Goal: Information Seeking & Learning: Learn about a topic

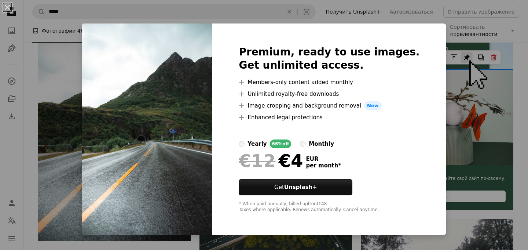
scroll to position [171, 0]
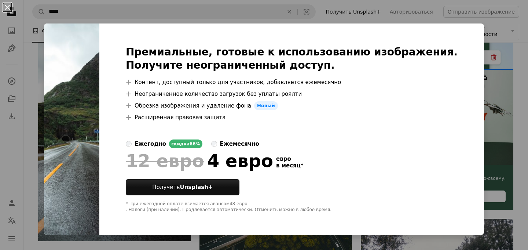
click at [6, 10] on button "An X shape" at bounding box center [7, 7] width 9 height 9
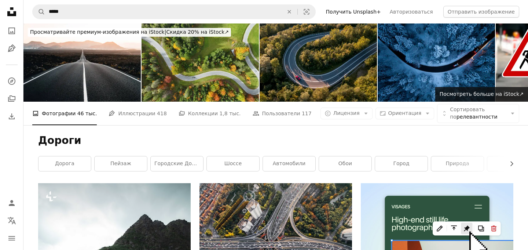
click at [330, 5] on nav "A magnifying glass ***** An X shape Visual search Filters Получить Unsplash+ Ав…" at bounding box center [275, 11] width 504 height 23
click at [331, 3] on nav "A magnifying glass ***** An X shape Visual search Filters Получить Unsplash+ Ав…" at bounding box center [275, 11] width 504 height 23
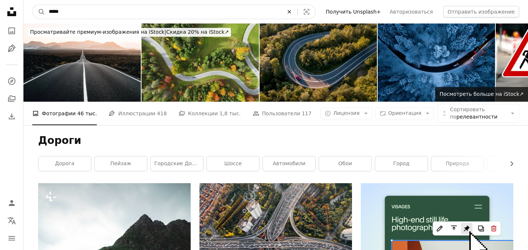
click at [297, 11] on icon "An X shape" at bounding box center [289, 12] width 16 height 6
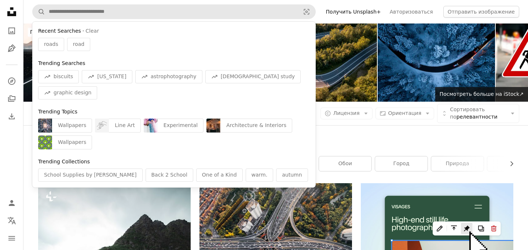
click at [332, 9] on link "Получить Unsplash+" at bounding box center [353, 12] width 64 height 12
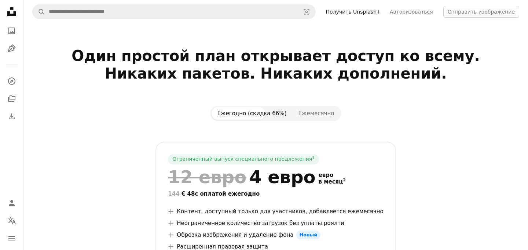
click at [12, 15] on icon at bounding box center [11, 11] width 9 height 9
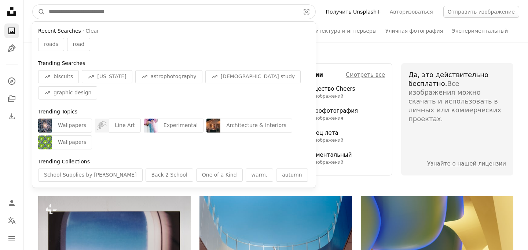
click at [188, 14] on input "Найти визуальные материалы на сайте" at bounding box center [171, 12] width 252 height 14
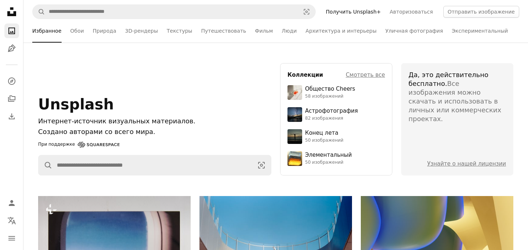
click at [13, 163] on nav "Unsplash logo Unsplash Home A photo Pen Tool A compass A stack of folders Downl…" at bounding box center [11, 125] width 23 height 250
click at [16, 149] on nav "Unsplash logo Unsplash Home A photo Pen Tool A compass A stack of folders Downl…" at bounding box center [11, 125] width 23 height 250
click at [332, 14] on nav "A magnifying glass Visual search Получить Unsplash+ Авторизоваться Отправить из…" at bounding box center [275, 11] width 504 height 23
click at [329, 3] on nav "A magnifying glass Visual search Получить Unsplash+ Авторизоваться Отправить из…" at bounding box center [275, 11] width 504 height 23
click at [334, 5] on nav "A magnifying glass Visual search Получить Unsplash+ Авторизоваться Отправить из…" at bounding box center [275, 11] width 504 height 23
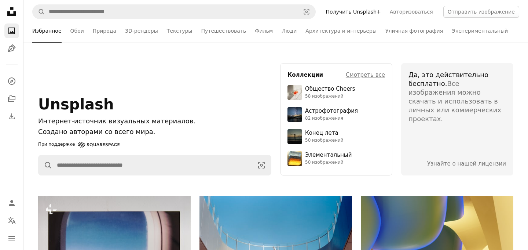
click at [439, 18] on nav "A magnifying glass Visual search Получить Unsplash+ Авторизоваться Отправить из…" at bounding box center [275, 11] width 504 height 23
click at [484, 22] on nav "A magnifying glass Visual search Получить Unsplash+ Авторизоваться Отправить из…" at bounding box center [275, 11] width 504 height 23
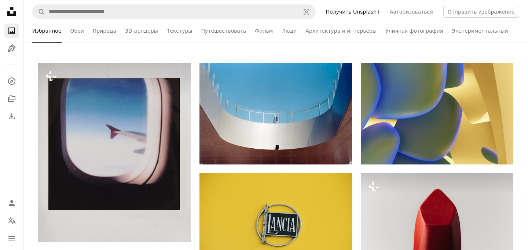
scroll to position [15, 0]
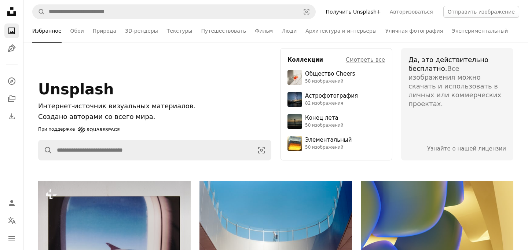
click at [170, 52] on div "Unsplash Интернет-источник визуальных материалов. Создано авторами со всего мир…" at bounding box center [154, 104] width 233 height 112
click at [339, 2] on nav "A magnifying glass Visual search Получить Unsplash+ Авторизоваться Отправить из…" at bounding box center [275, 11] width 504 height 23
